Goal: Transaction & Acquisition: Purchase product/service

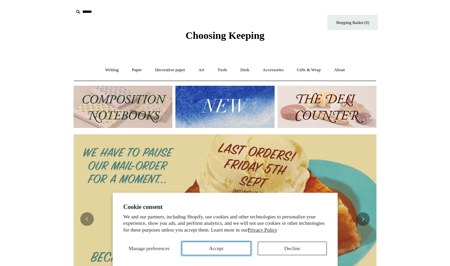
click at [234, 253] on button "Accept" at bounding box center [216, 247] width 69 height 13
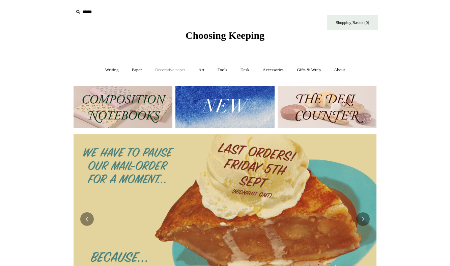
click at [149, 70] on link "Decorative paper +" at bounding box center [170, 70] width 42 height 18
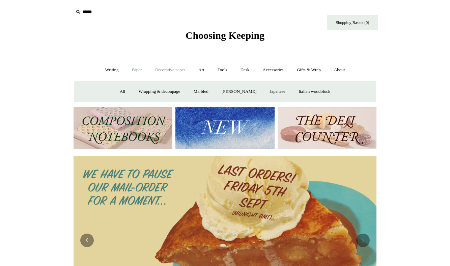
click at [135, 68] on link "Paper +" at bounding box center [137, 70] width 22 height 18
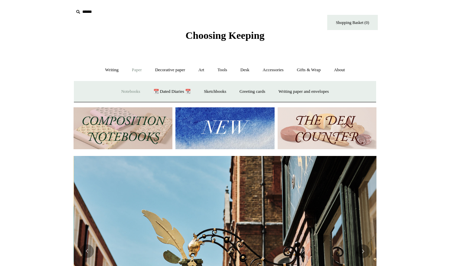
scroll to position [0, 303]
click at [128, 90] on link "Notebooks +" at bounding box center [130, 92] width 31 height 18
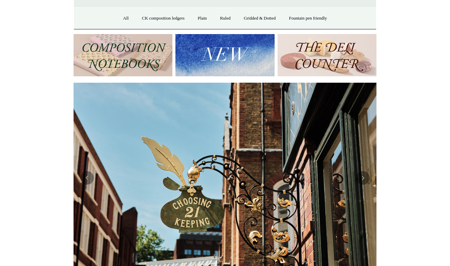
scroll to position [115, 0]
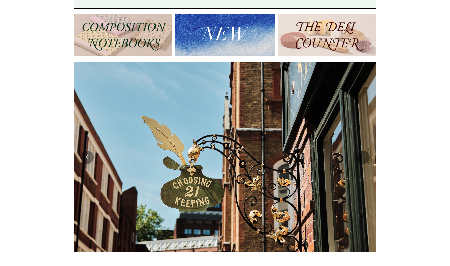
click at [357, 152] on img at bounding box center [225, 157] width 303 height 190
click at [362, 155] on button "Next" at bounding box center [362, 156] width 13 height 13
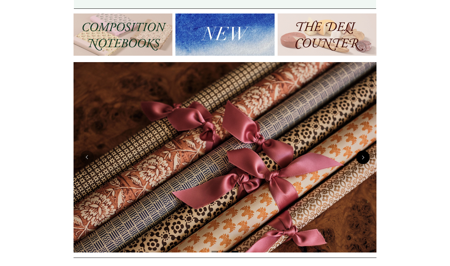
click at [362, 155] on button "Next" at bounding box center [362, 156] width 13 height 13
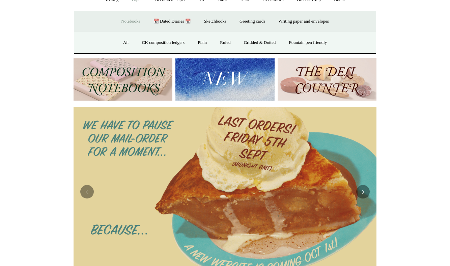
scroll to position [65, 0]
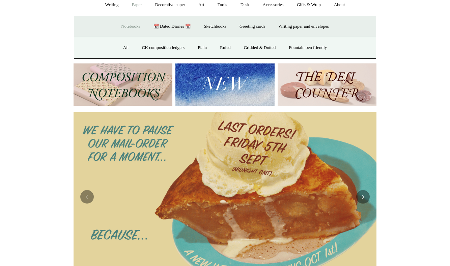
click at [326, 81] on img at bounding box center [327, 84] width 99 height 42
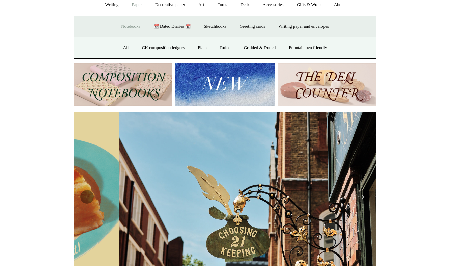
scroll to position [0, 0]
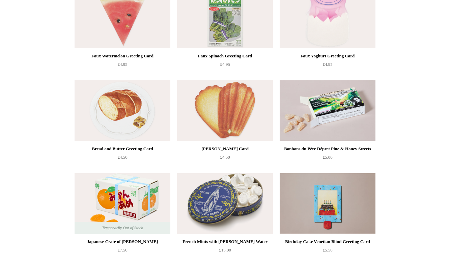
scroll to position [472, 0]
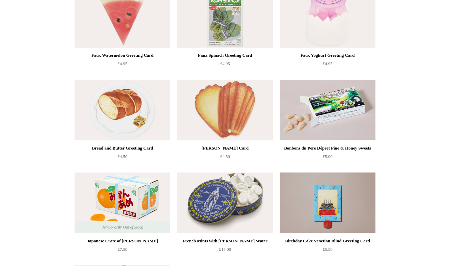
click at [236, 103] on img at bounding box center [225, 110] width 96 height 61
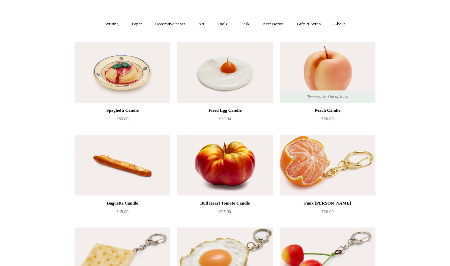
scroll to position [0, 0]
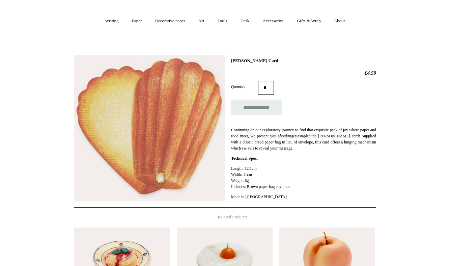
scroll to position [50, 0]
